Goal: Task Accomplishment & Management: Complete application form

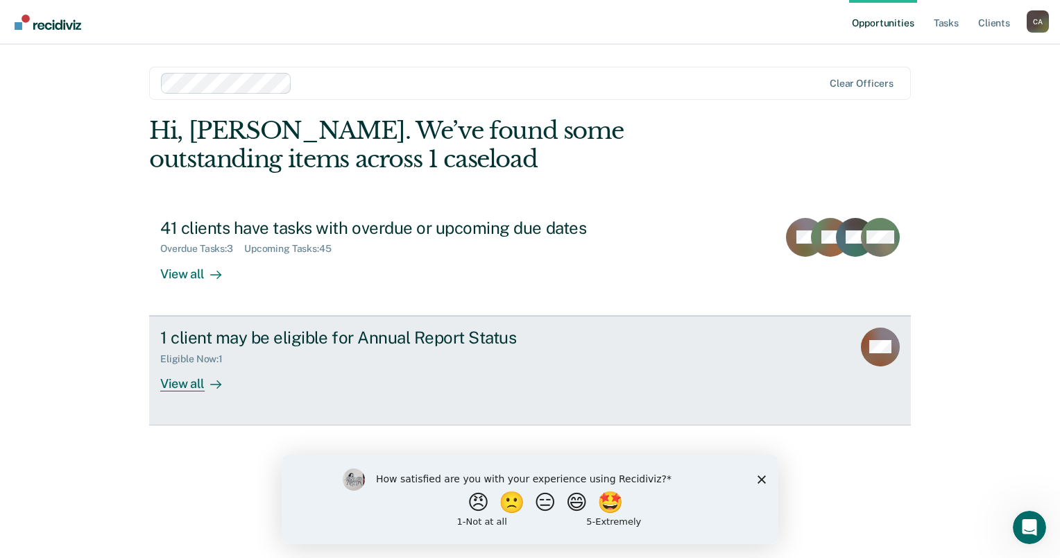
click at [363, 338] on div "1 client may be eligible for Annual Report Status" at bounding box center [403, 337] width 487 height 20
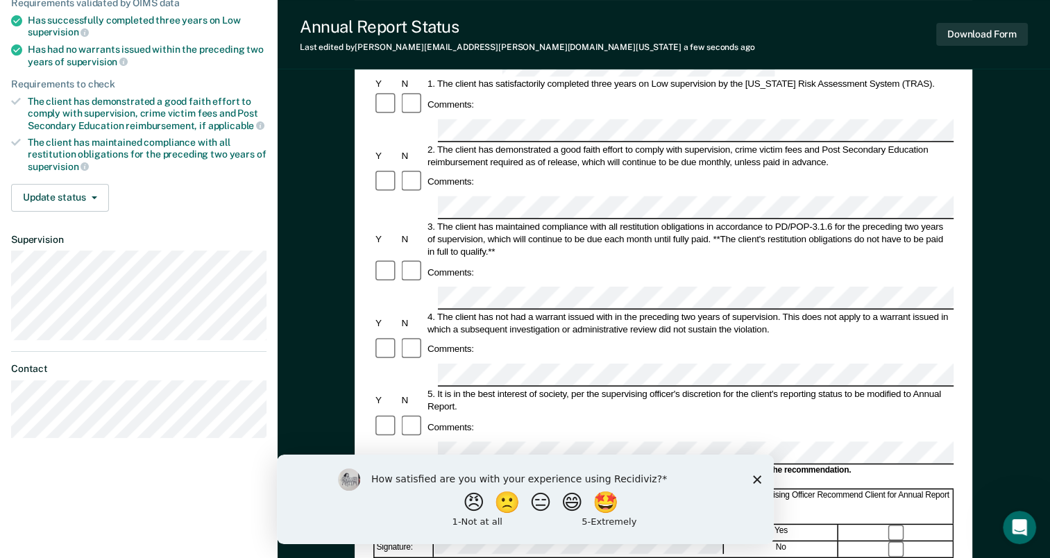
scroll to position [208, 0]
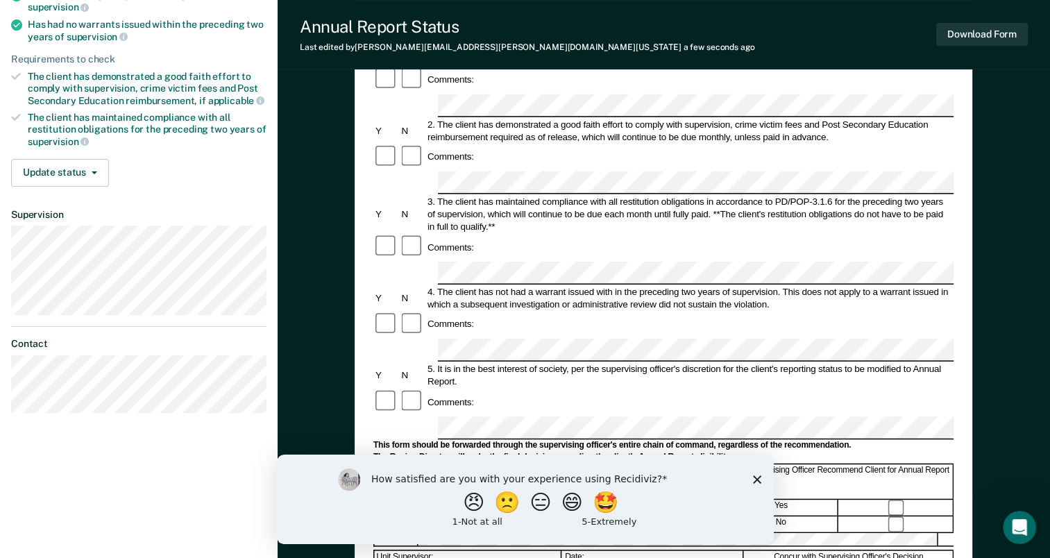
click at [594, 465] on div "Date:" at bounding box center [653, 482] width 180 height 34
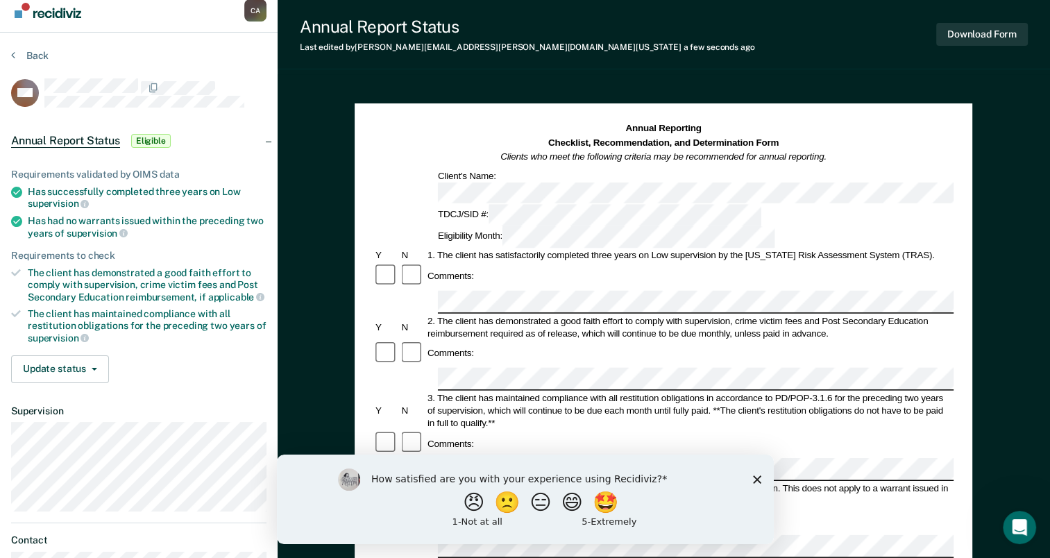
scroll to position [0, 0]
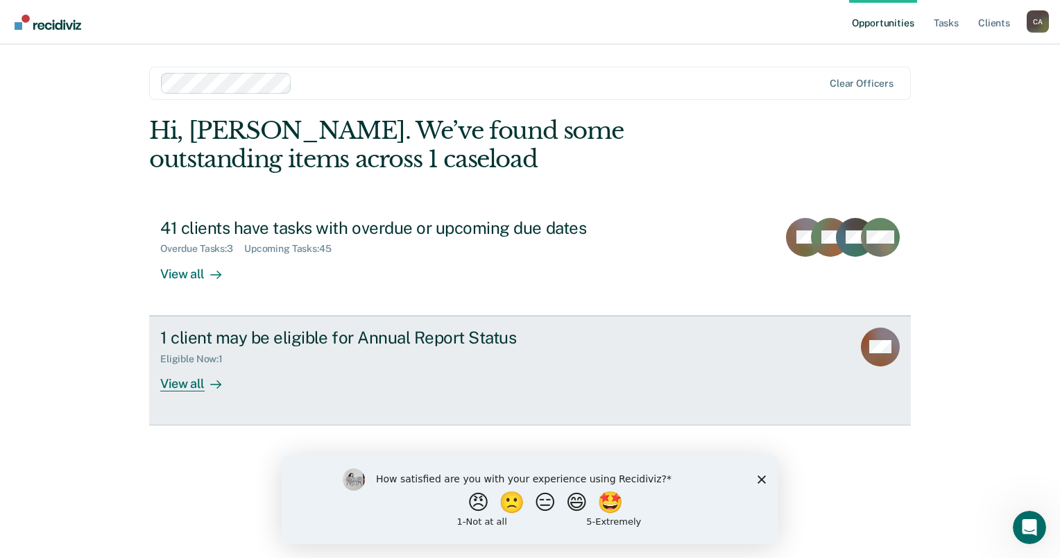
click at [245, 345] on div "1 client may be eligible for Annual Report Status" at bounding box center [403, 337] width 487 height 20
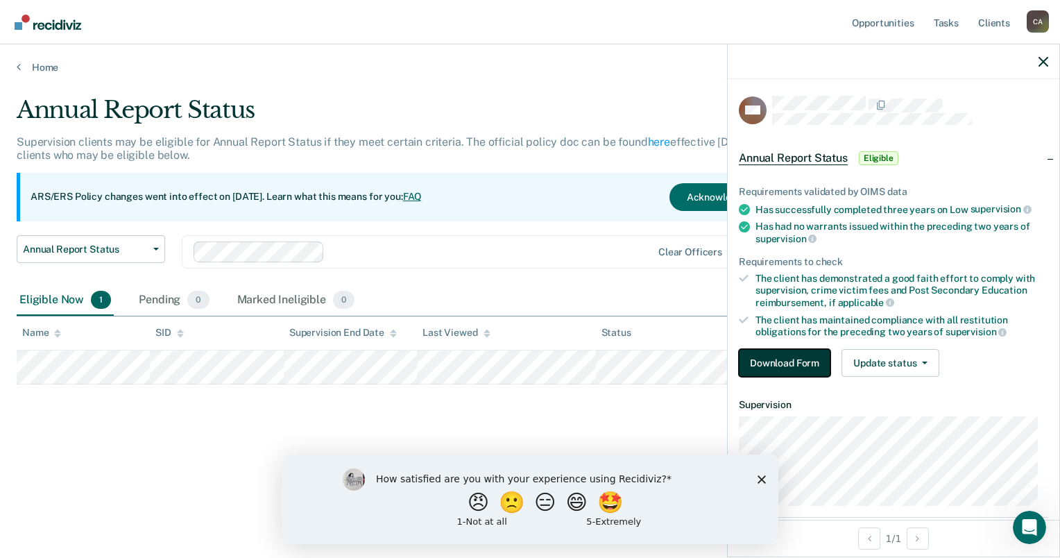
click at [805, 362] on button "Download Form" at bounding box center [785, 363] width 92 height 28
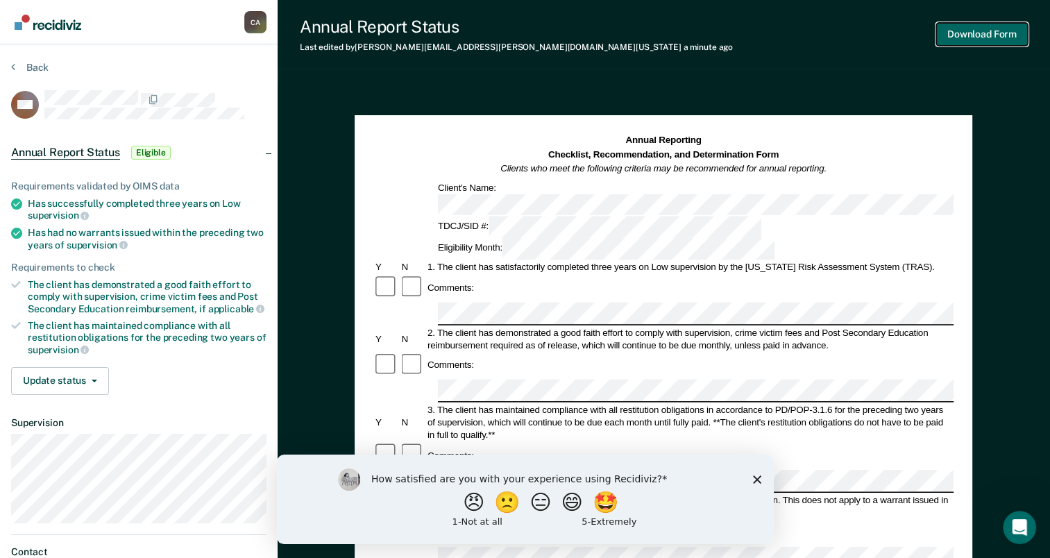
click at [963, 33] on button "Download Form" at bounding box center [982, 34] width 92 height 23
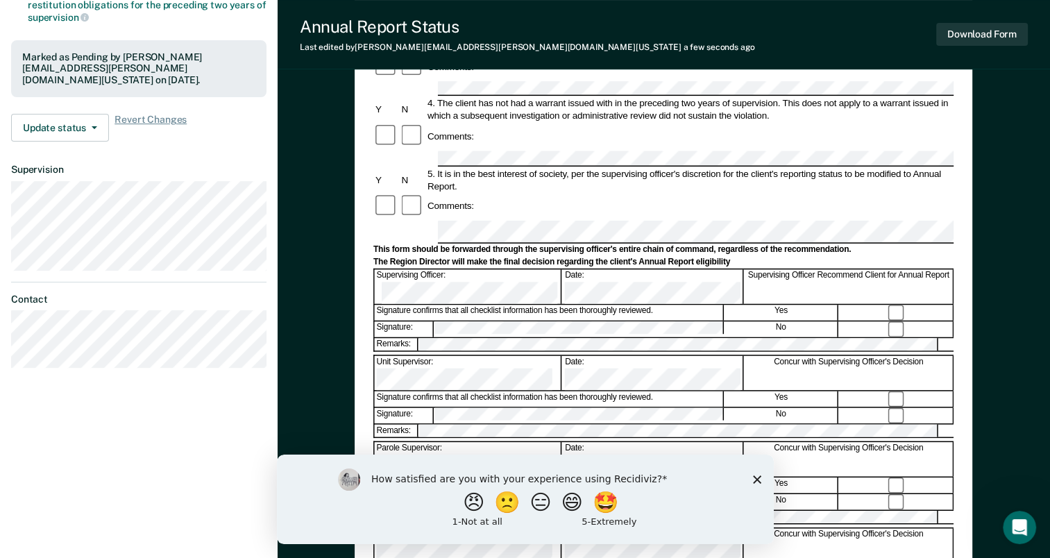
scroll to position [347, 0]
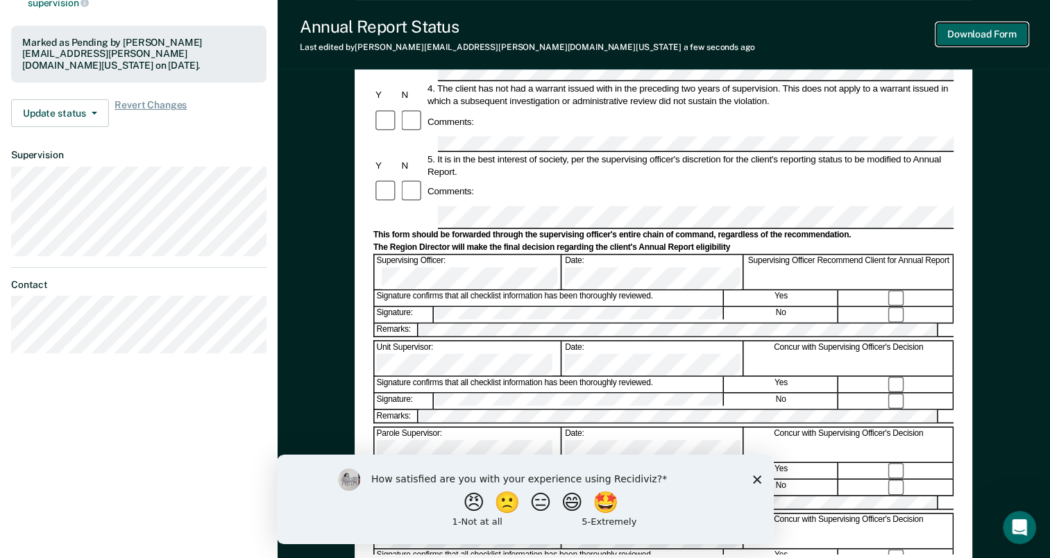
click at [966, 35] on button "Download Form" at bounding box center [982, 34] width 92 height 23
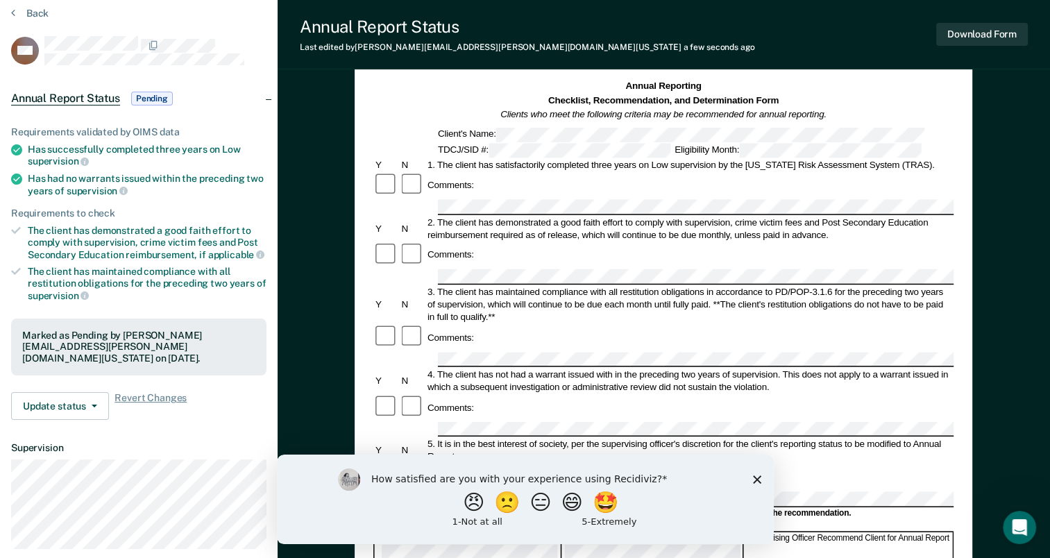
scroll to position [53, 0]
click at [95, 404] on button "Update status" at bounding box center [60, 407] width 98 height 28
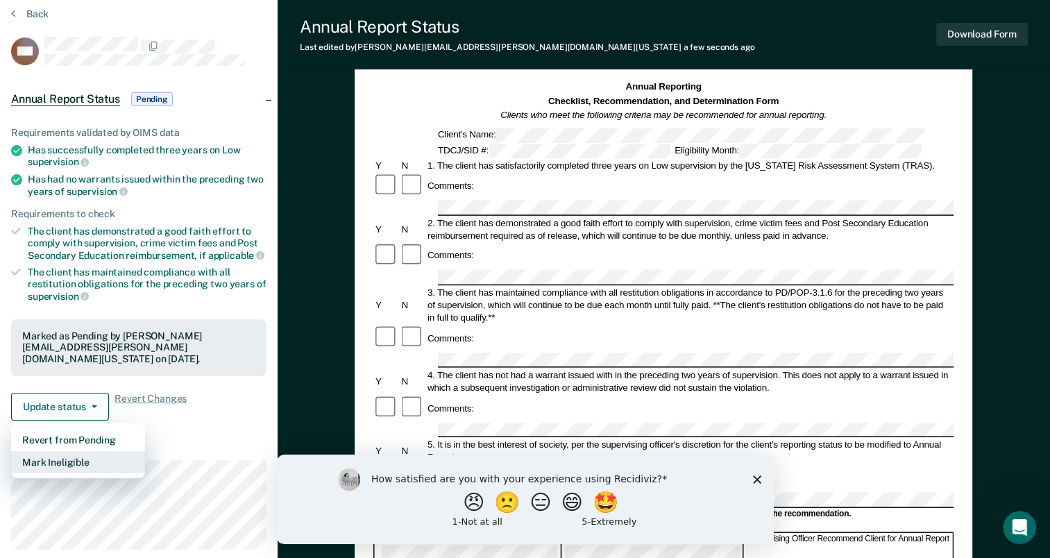
click at [74, 463] on button "Mark Ineligible" at bounding box center [78, 462] width 134 height 22
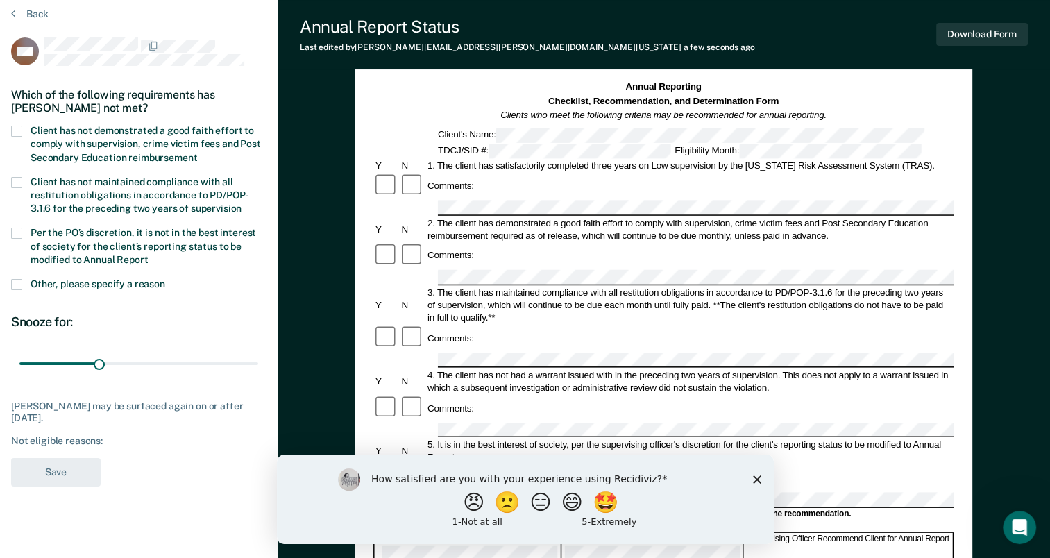
click at [13, 127] on span at bounding box center [16, 131] width 11 height 11
click at [197, 153] on input "Client has not demonstrated a good faith effort to comply with supervision, cri…" at bounding box center [197, 153] width 0 height 0
click at [17, 231] on span at bounding box center [16, 233] width 11 height 11
click at [148, 255] on input "Per the PO’s discretion, it is not in the best interest of society for the clie…" at bounding box center [148, 255] width 0 height 0
click at [16, 280] on span at bounding box center [16, 284] width 11 height 11
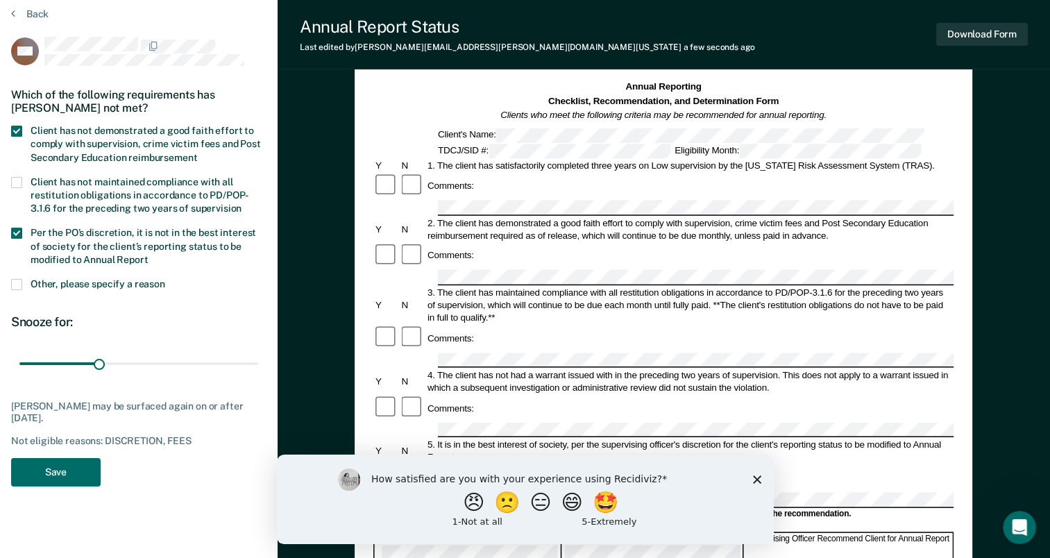
click at [165, 279] on input "Other, please specify a reason" at bounding box center [165, 279] width 0 height 0
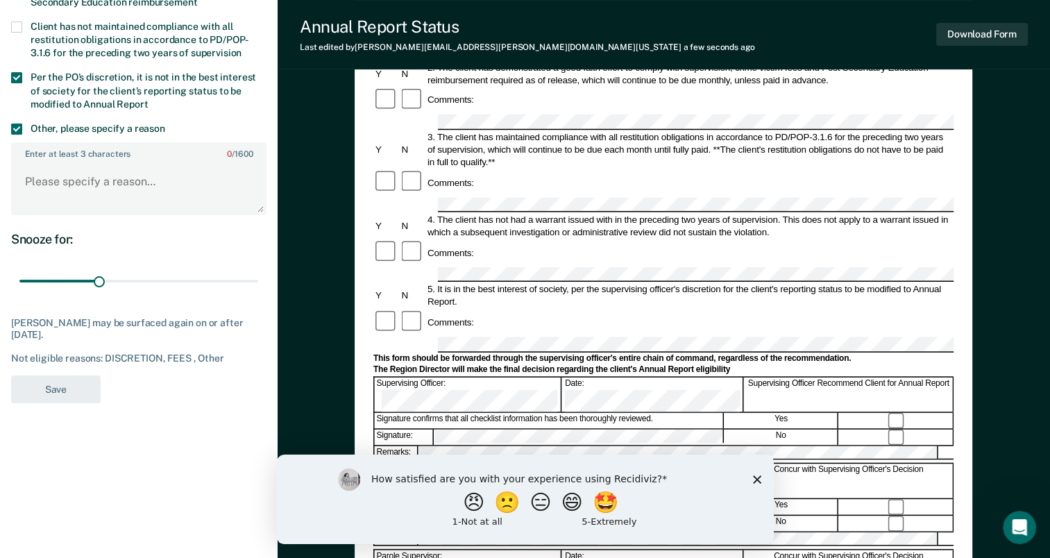
scroll to position [262, 0]
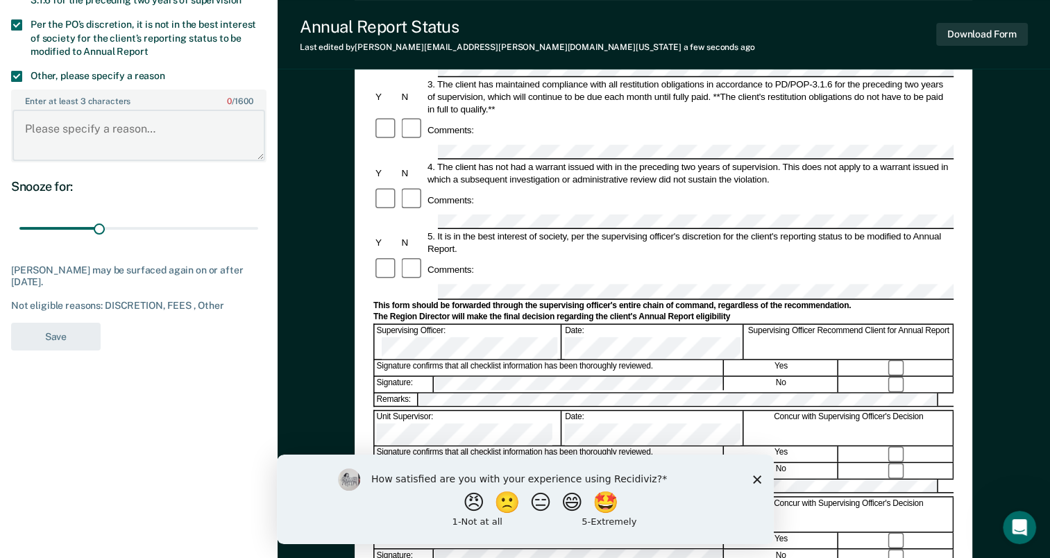
click at [93, 122] on textarea "Enter at least 3 characters 0 / 1600" at bounding box center [138, 135] width 253 height 51
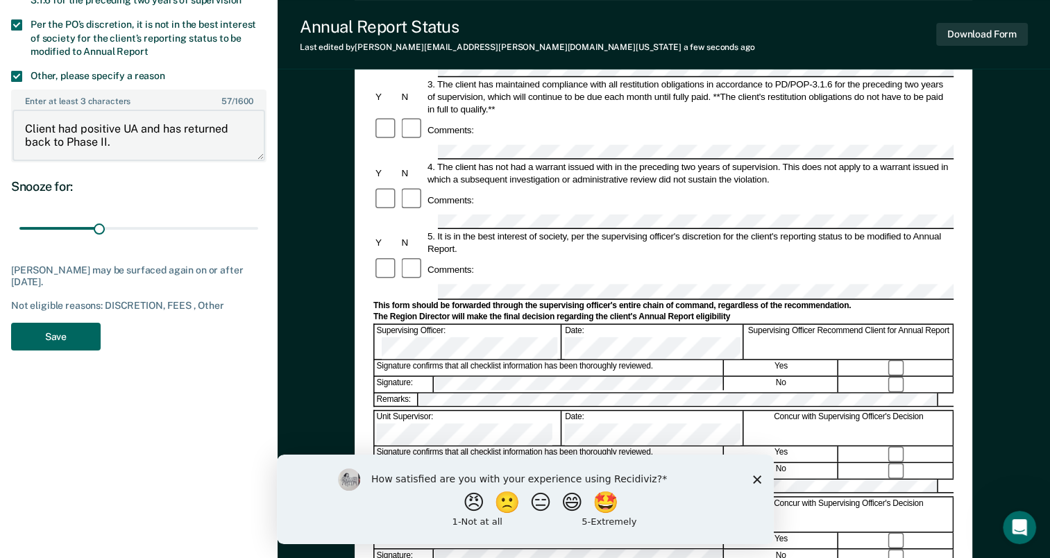
type textarea "Client had positive UA and has returned back to Phase II."
click at [47, 336] on button "Save" at bounding box center [55, 337] width 89 height 28
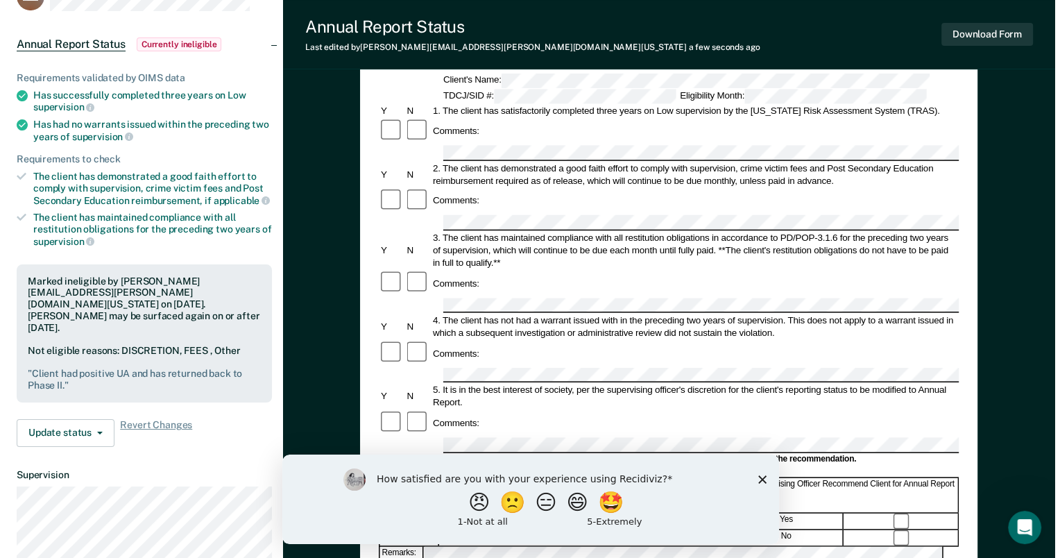
scroll to position [0, 0]
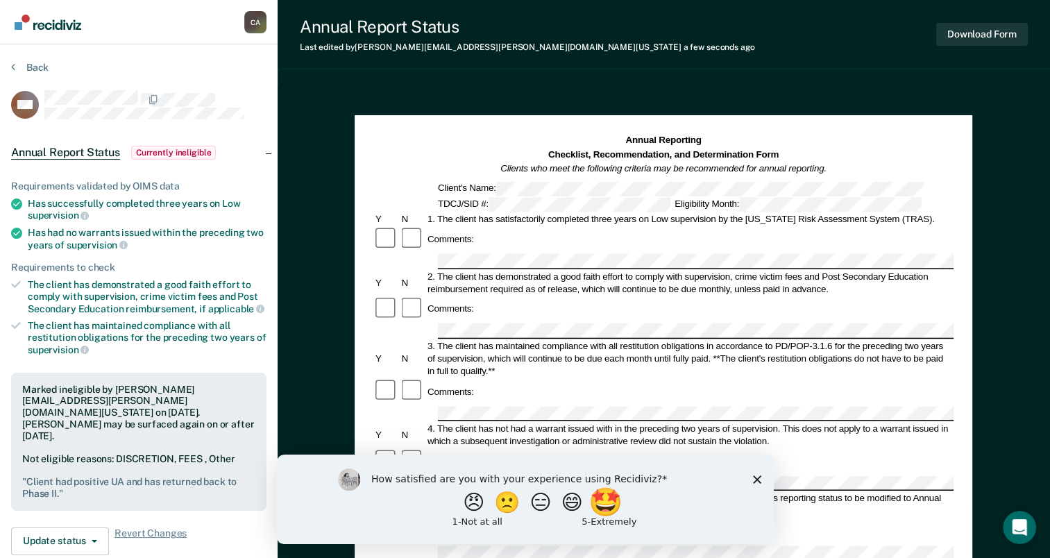
click at [615, 508] on button "🤩" at bounding box center [605, 502] width 37 height 28
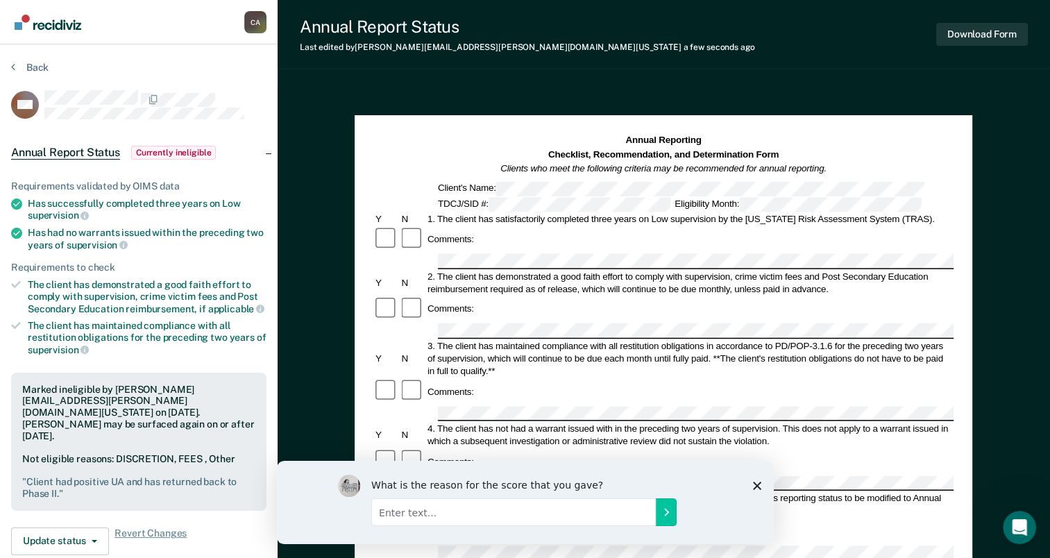
click at [588, 508] on input "Enter text..." at bounding box center [512, 511] width 284 height 28
type input "This work great!"
click at [668, 511] on icon "Submit your response" at bounding box center [665, 511] width 11 height 11
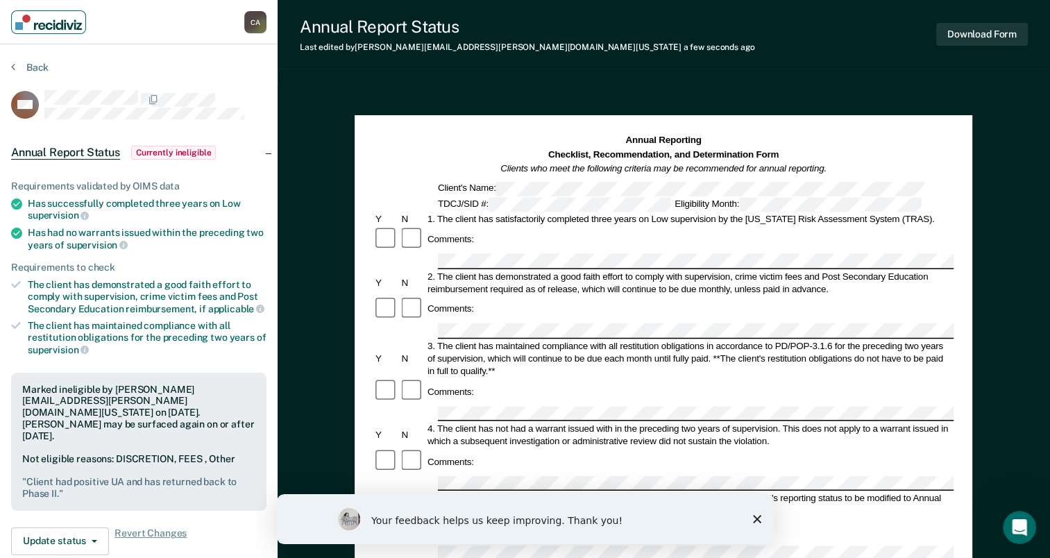
click at [46, 23] on img "Main navigation" at bounding box center [48, 22] width 67 height 15
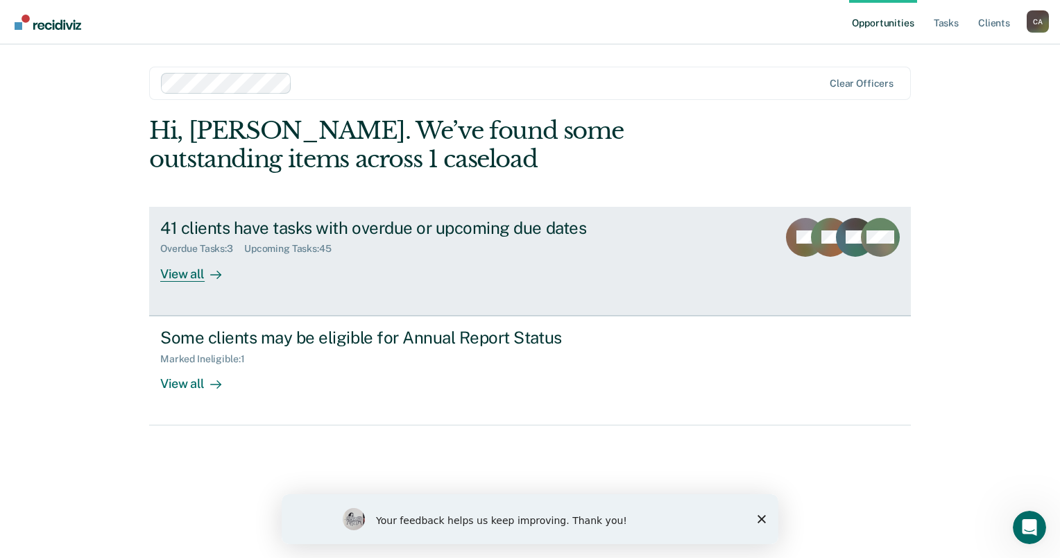
click at [255, 232] on div "41 clients have tasks with overdue or upcoming due dates" at bounding box center [403, 228] width 487 height 20
